Goal: Information Seeking & Learning: Learn about a topic

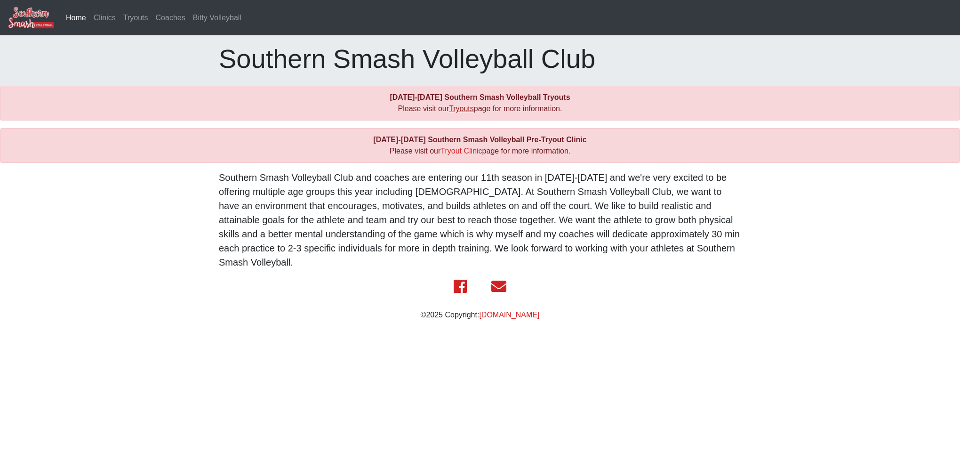
click at [466, 109] on link "Tryouts" at bounding box center [461, 108] width 25 height 8
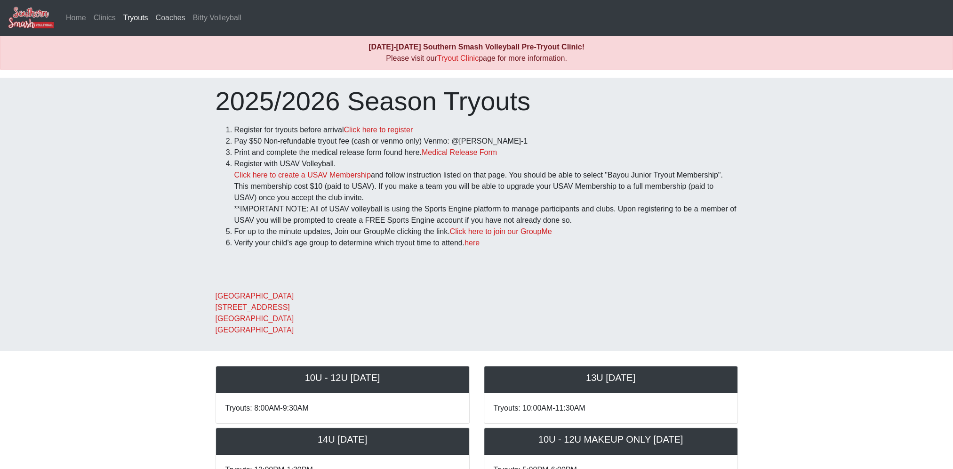
click at [158, 16] on link "Coaches" at bounding box center [170, 17] width 37 height 19
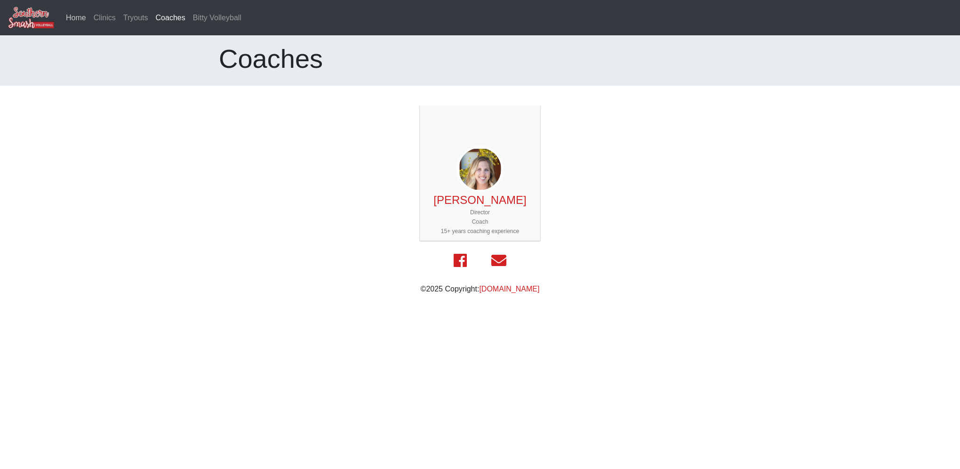
click at [72, 19] on link "Home" at bounding box center [76, 17] width 28 height 19
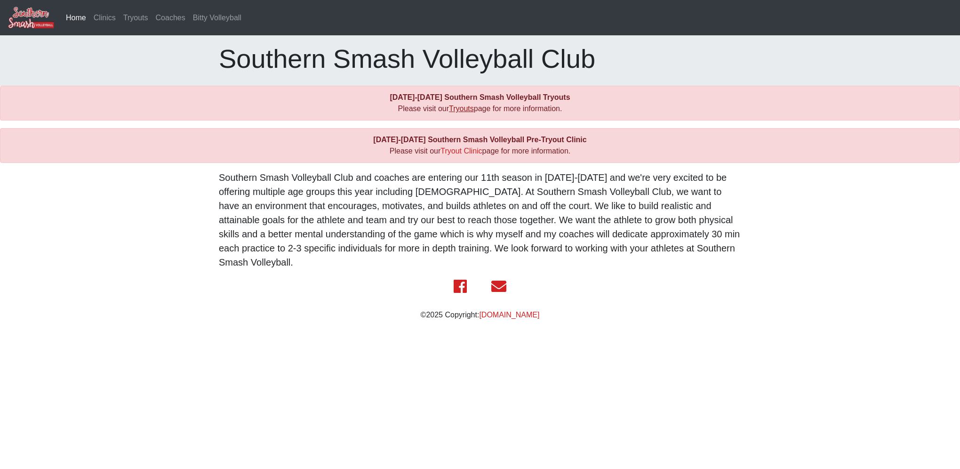
click at [462, 108] on link "Tryouts" at bounding box center [461, 108] width 25 height 8
click at [455, 151] on link "Tryout Clinic" at bounding box center [460, 151] width 41 height 8
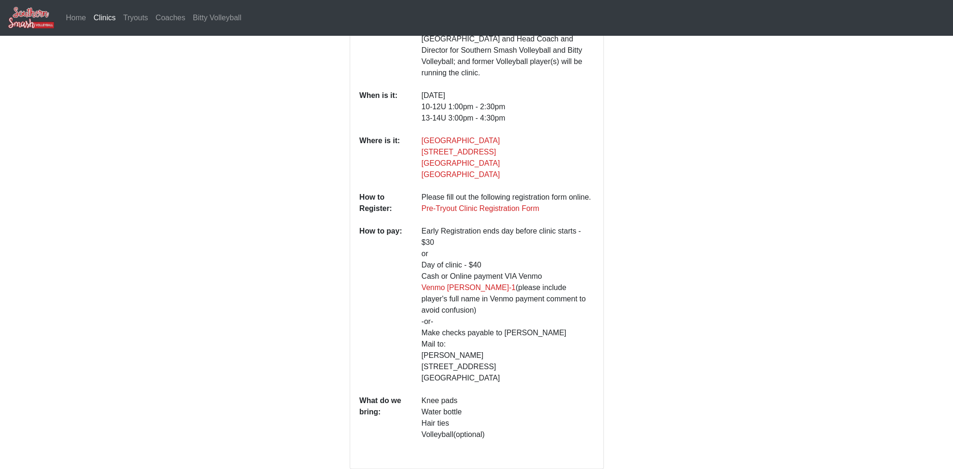
scroll to position [188, 0]
